Goal: Complete application form

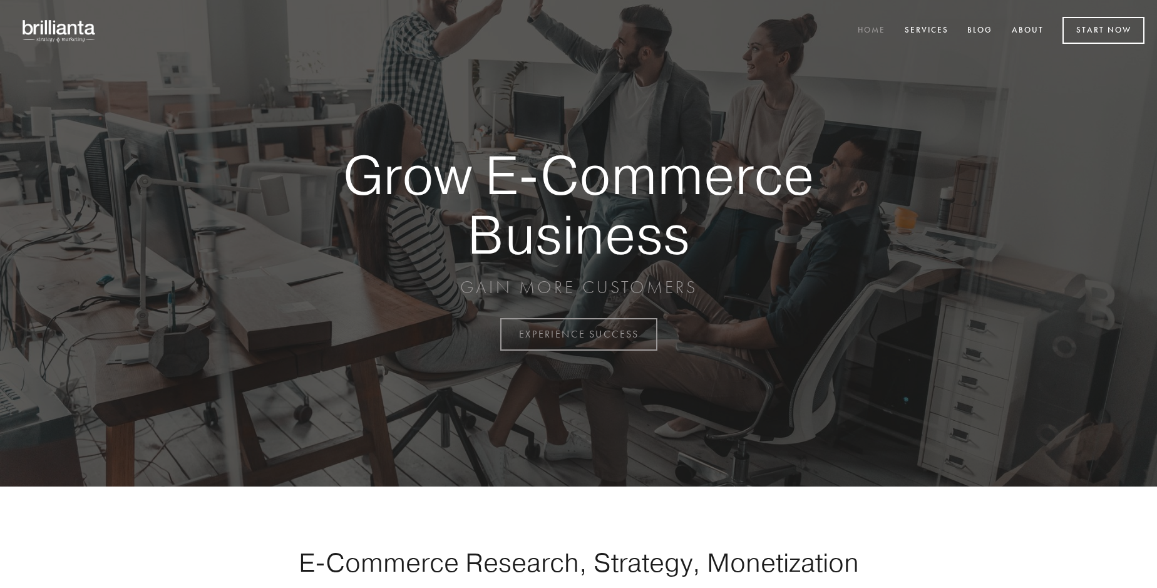
scroll to position [3281, 0]
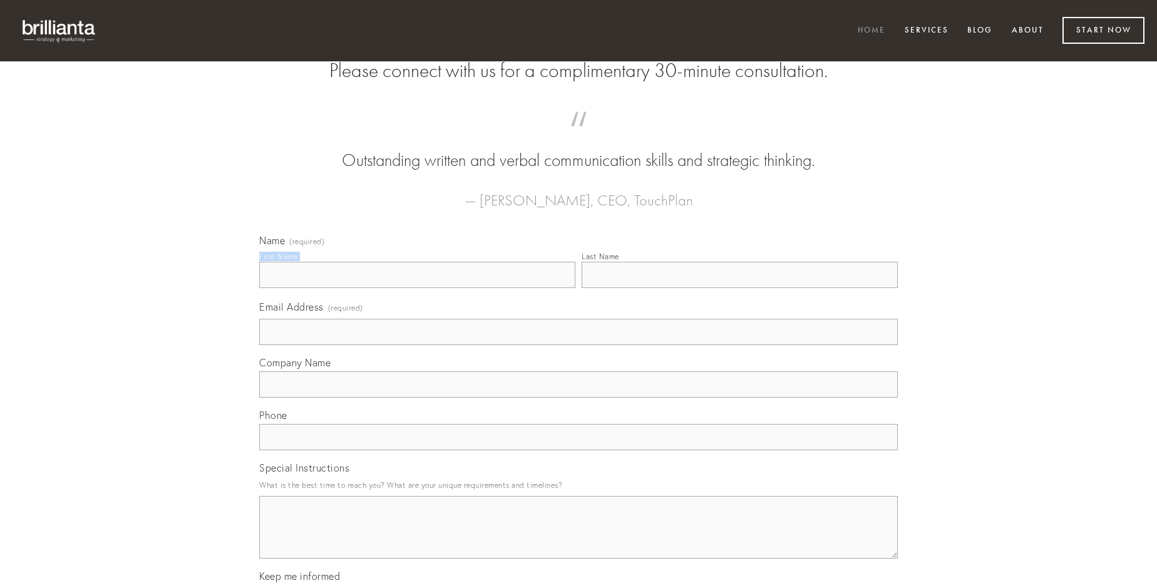
type input "[PERSON_NAME]"
click at [739, 288] on input "Last Name" at bounding box center [739, 275] width 316 height 26
type input "[PERSON_NAME]"
click at [578, 345] on input "Email Address (required)" at bounding box center [578, 332] width 638 height 26
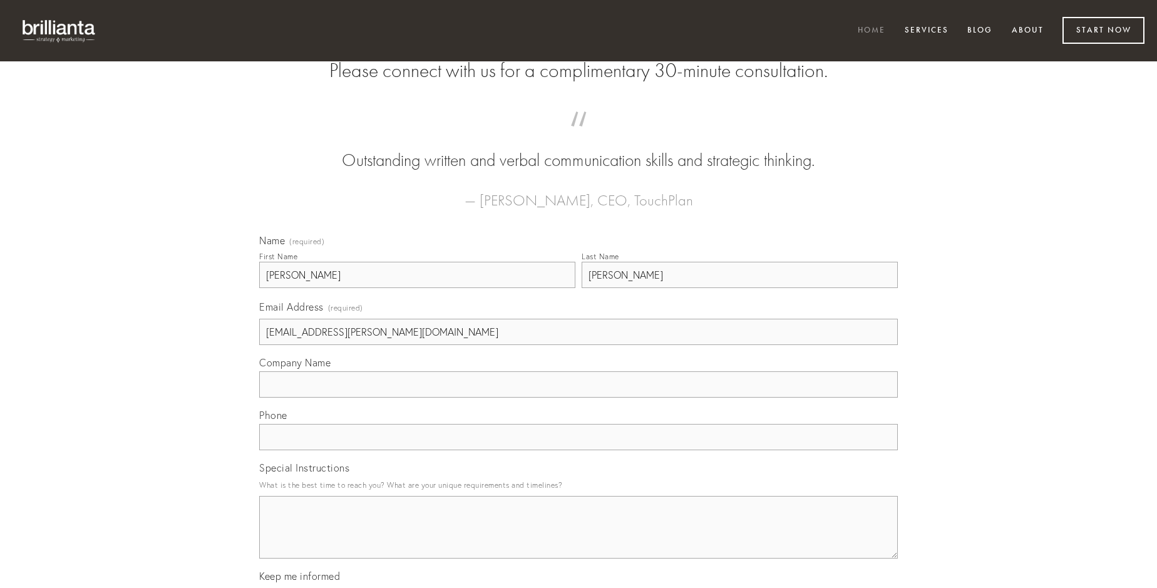
type input "[EMAIL_ADDRESS][PERSON_NAME][DOMAIN_NAME]"
click at [578, 397] on input "Company Name" at bounding box center [578, 384] width 638 height 26
type input "adstringo"
click at [578, 450] on input "text" at bounding box center [578, 437] width 638 height 26
click at [578, 538] on textarea "Special Instructions" at bounding box center [578, 527] width 638 height 63
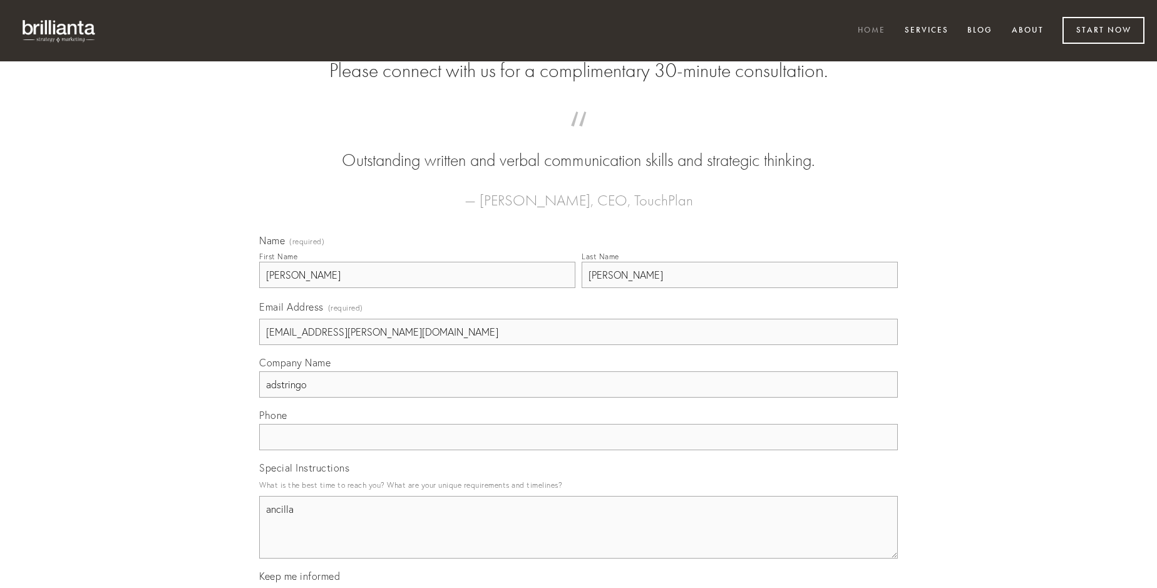
type textarea "ancilla"
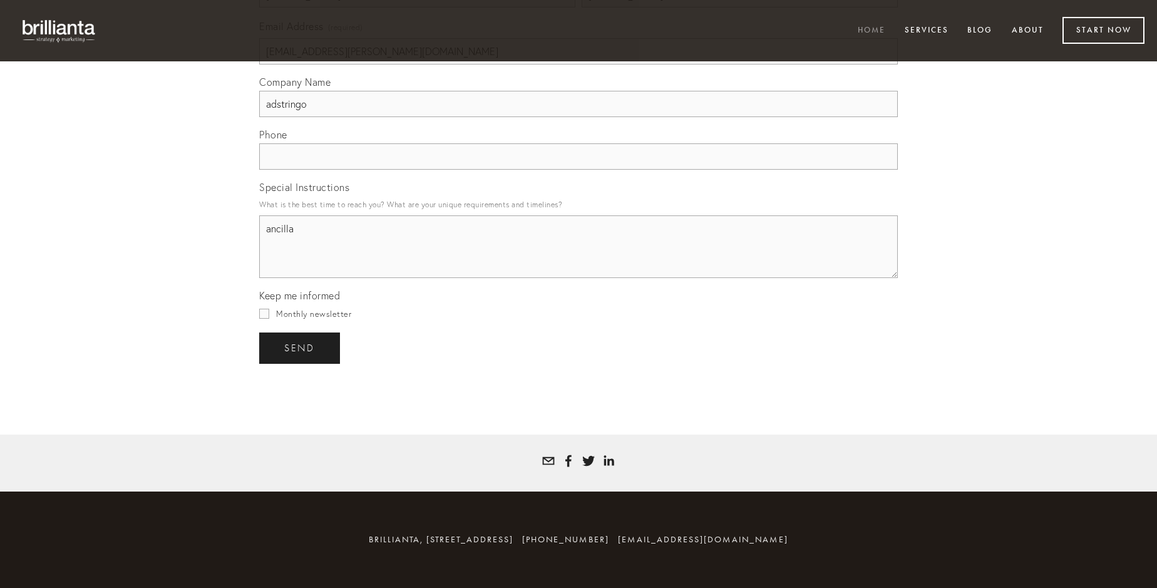
click at [300, 347] on span "send" at bounding box center [299, 347] width 31 height 11
